Goal: Transaction & Acquisition: Purchase product/service

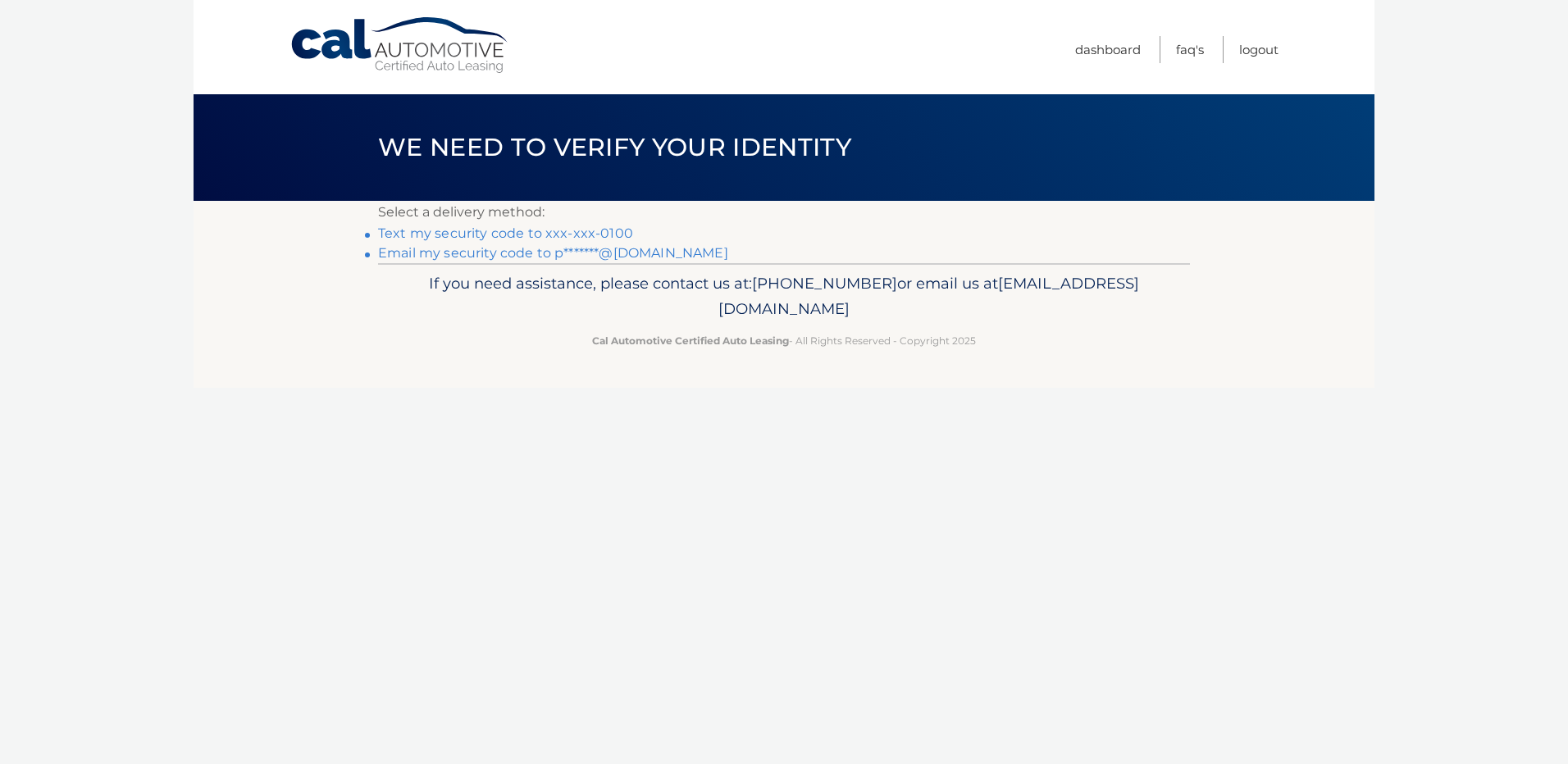
click at [496, 237] on link "Text my security code to xxx-xxx-0100" at bounding box center [505, 233] width 255 height 16
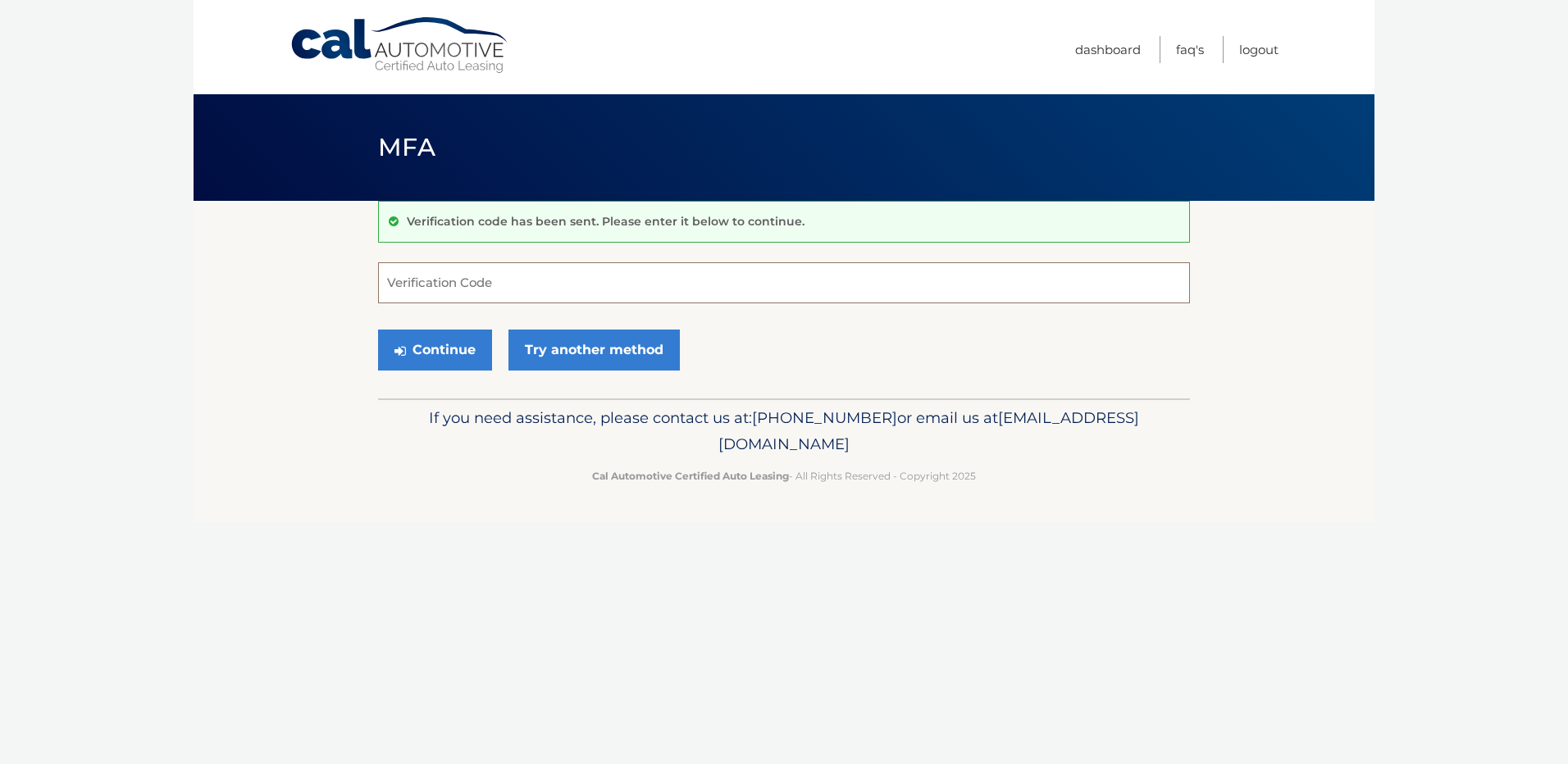
click at [720, 280] on input "Verification Code" at bounding box center [784, 283] width 812 height 41
type input "181810"
click at [378, 330] on button "Continue" at bounding box center [435, 350] width 114 height 41
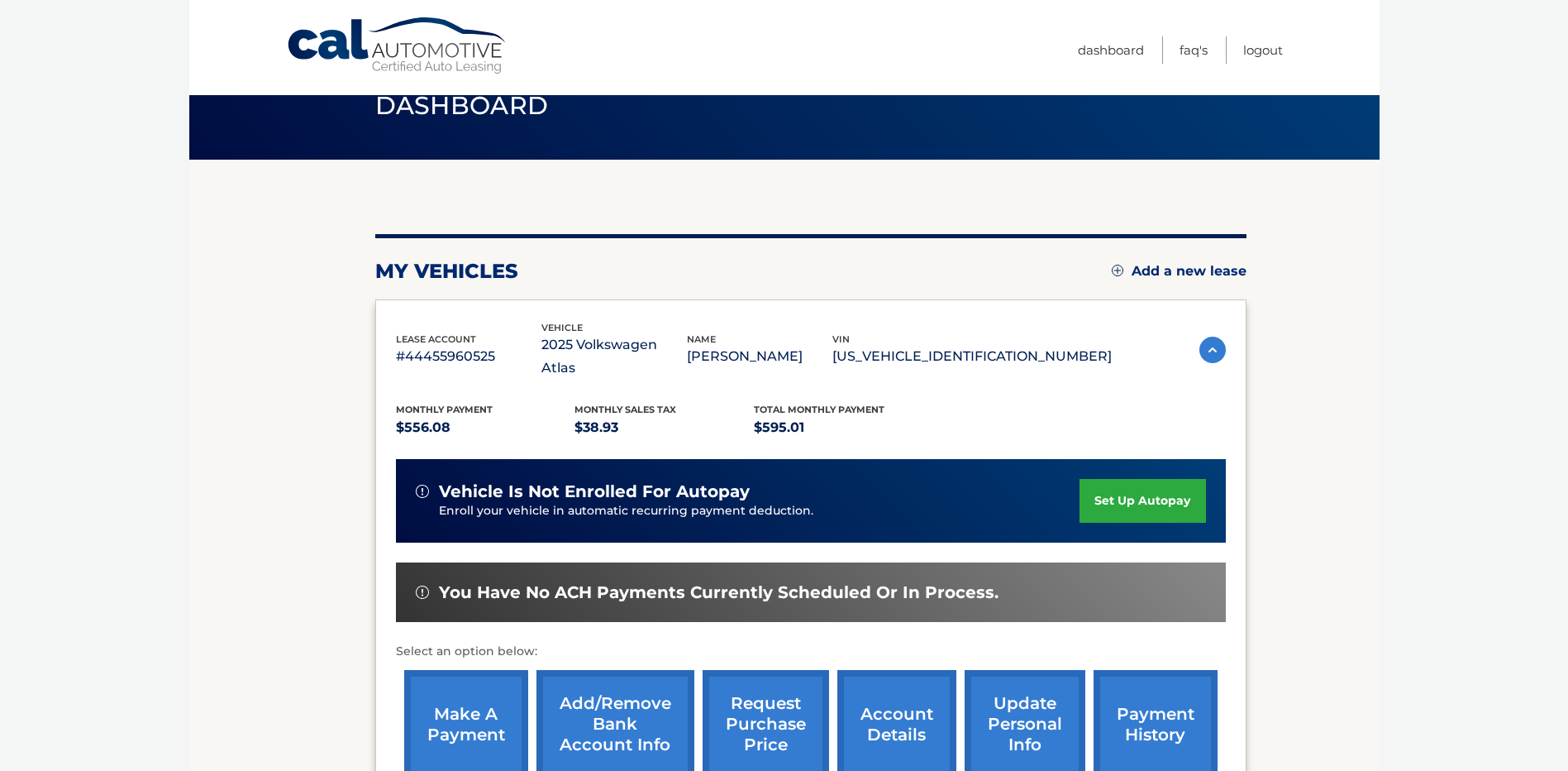
scroll to position [82, 0]
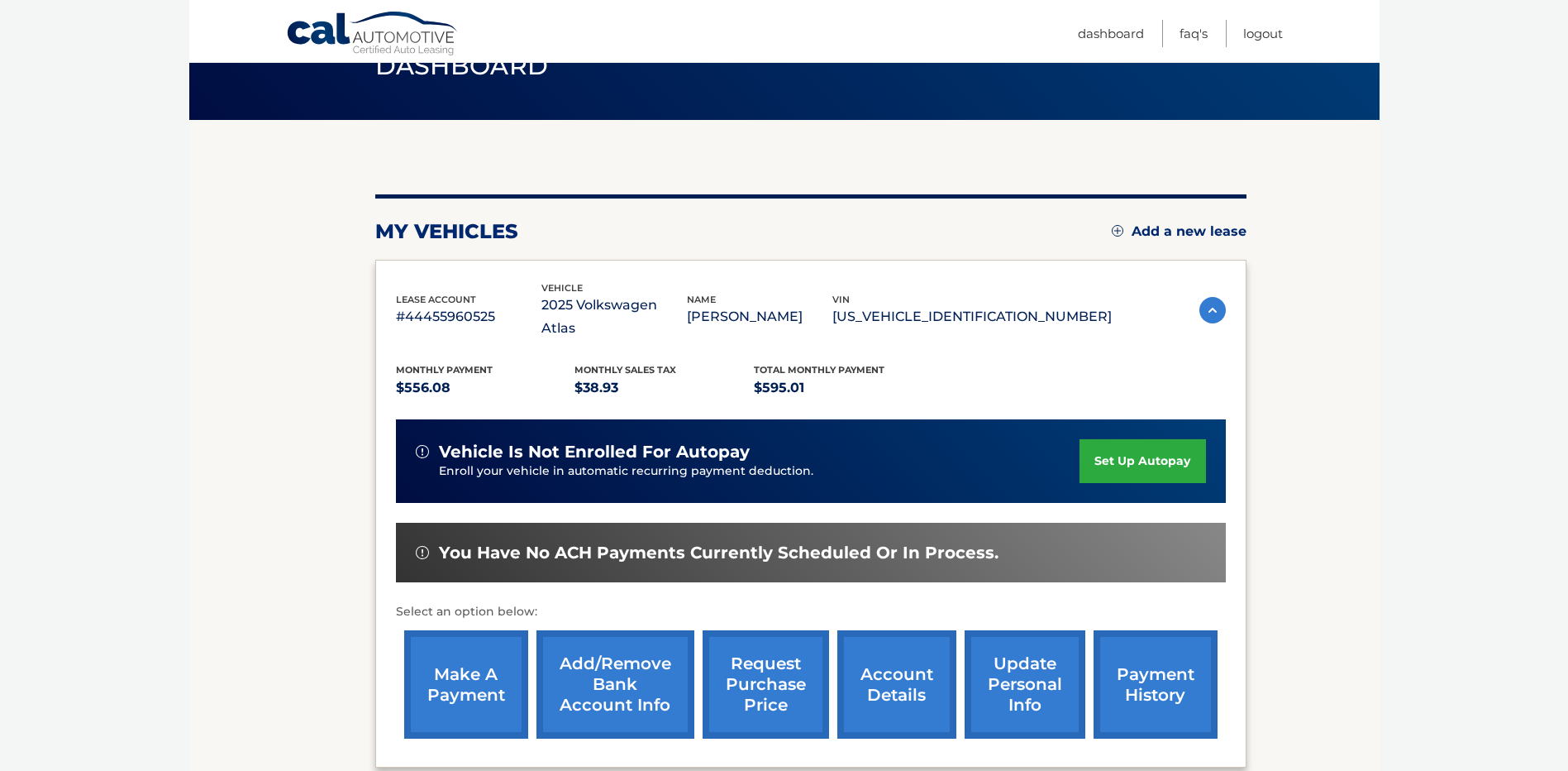
click at [487, 652] on link "make a payment" at bounding box center [466, 684] width 124 height 108
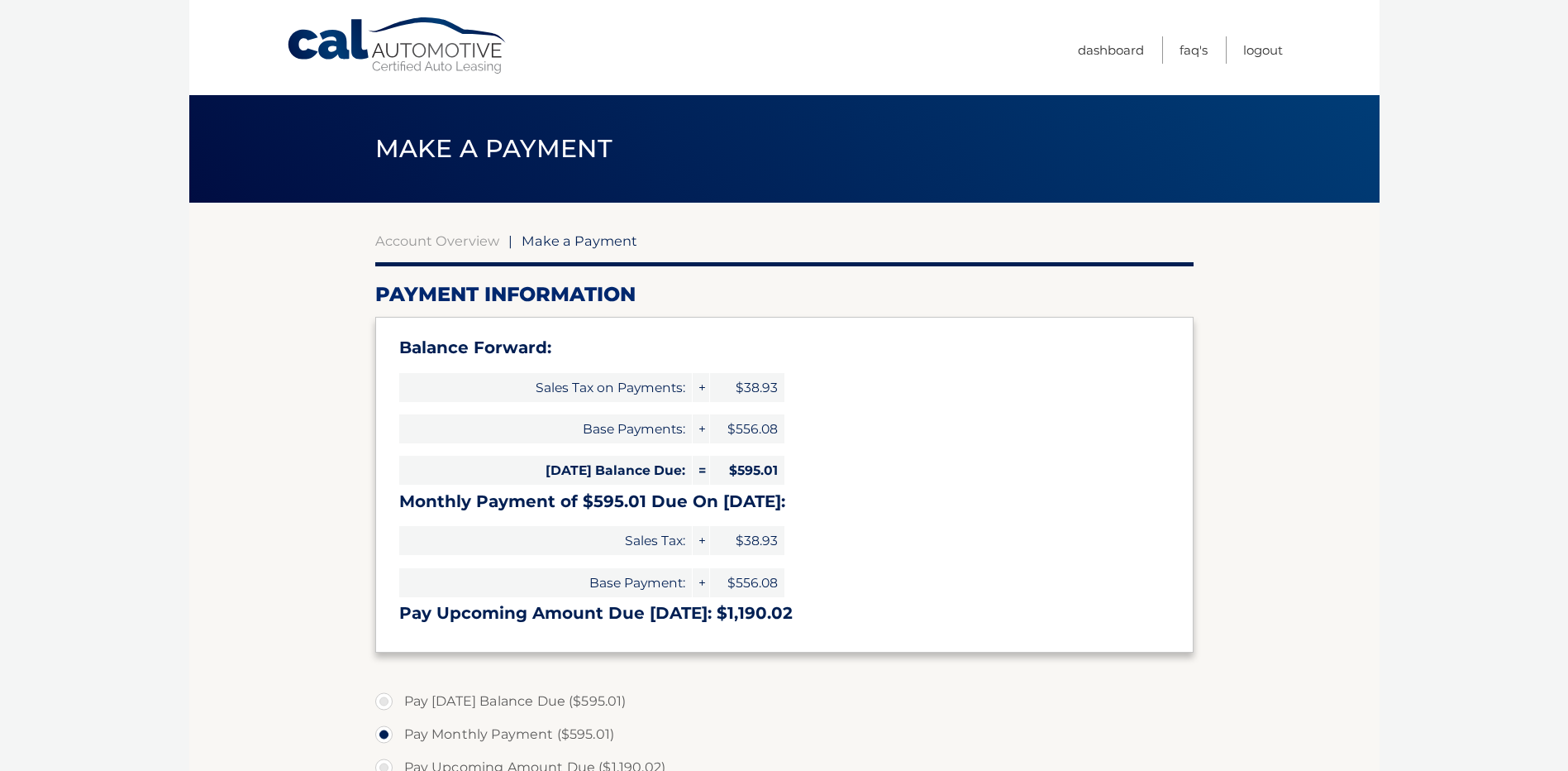
select select "OGUyYzhjNmEtNzJlZS00MjlkLTkzN2QtZDk2OWJhNzQ2ZDhm"
click at [1266, 48] on link "Logout" at bounding box center [1263, 50] width 40 height 27
